Goal: Task Accomplishment & Management: Manage account settings

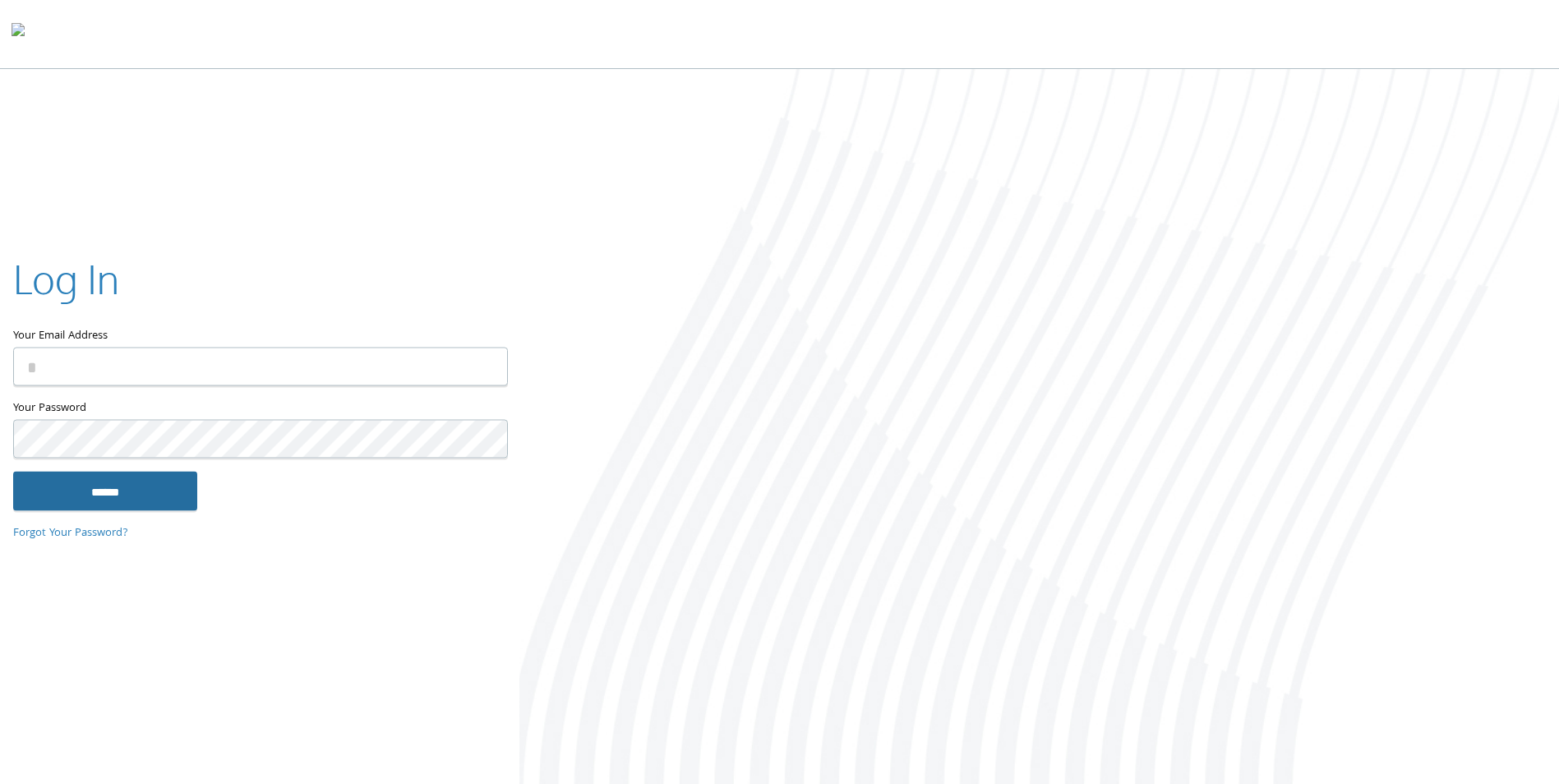
type input "**********"
click at [152, 488] on input "******" at bounding box center [105, 491] width 184 height 40
type input "**********"
click at [114, 490] on input "******" at bounding box center [105, 491] width 184 height 40
